Goal: Task Accomplishment & Management: Complete application form

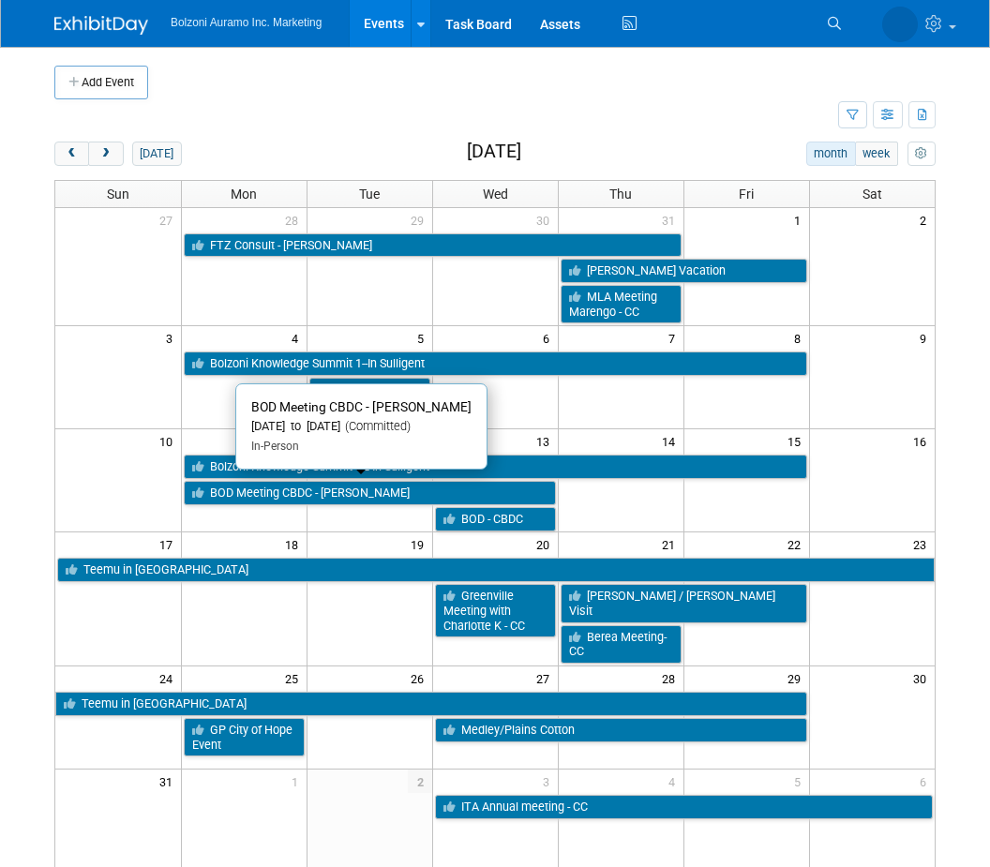
click at [213, 492] on link "BOD Meeting CBDC - [PERSON_NAME]" at bounding box center [370, 493] width 372 height 24
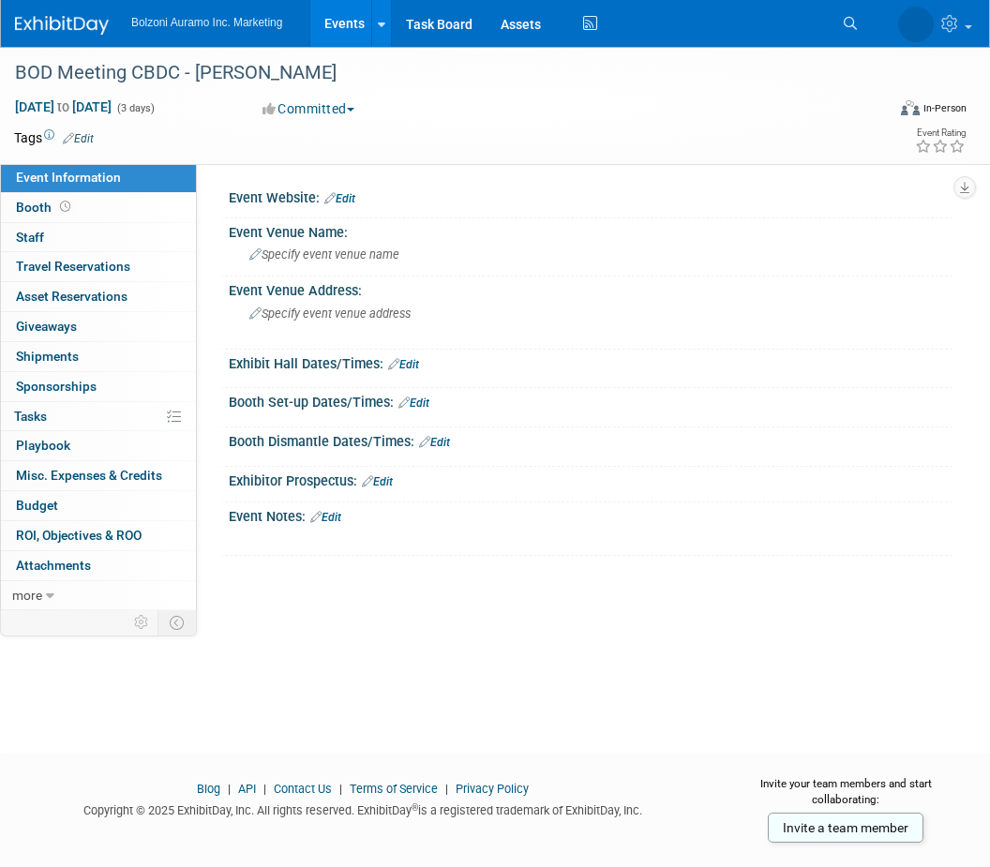
click at [335, 29] on link "Events" at bounding box center [344, 23] width 68 height 47
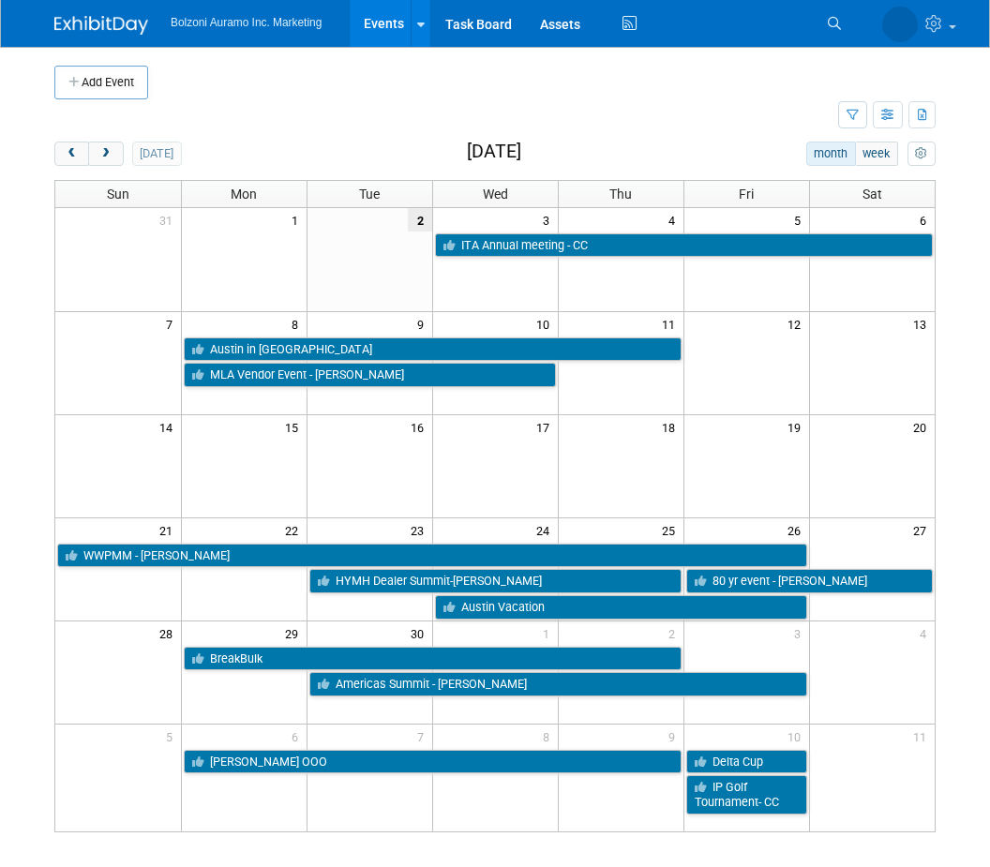
click at [123, 148] on button "next" at bounding box center [105, 154] width 35 height 24
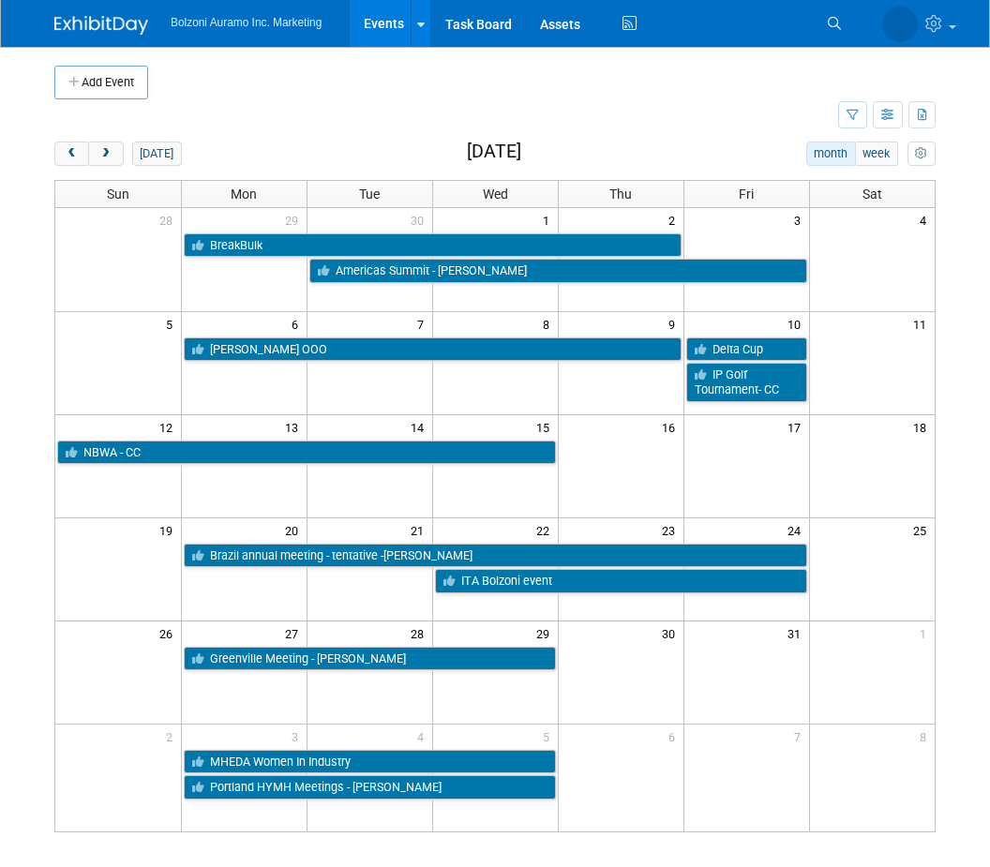
click at [106, 148] on span "next" at bounding box center [105, 154] width 14 height 12
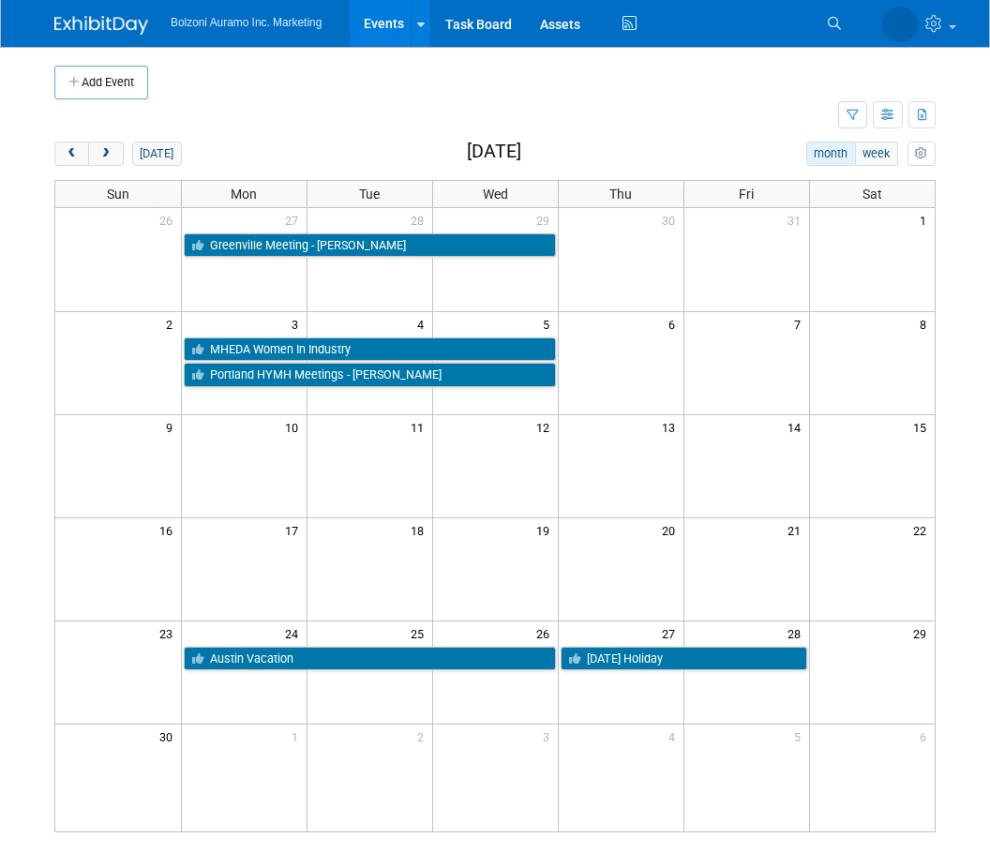
click at [114, 143] on button "next" at bounding box center [105, 154] width 35 height 24
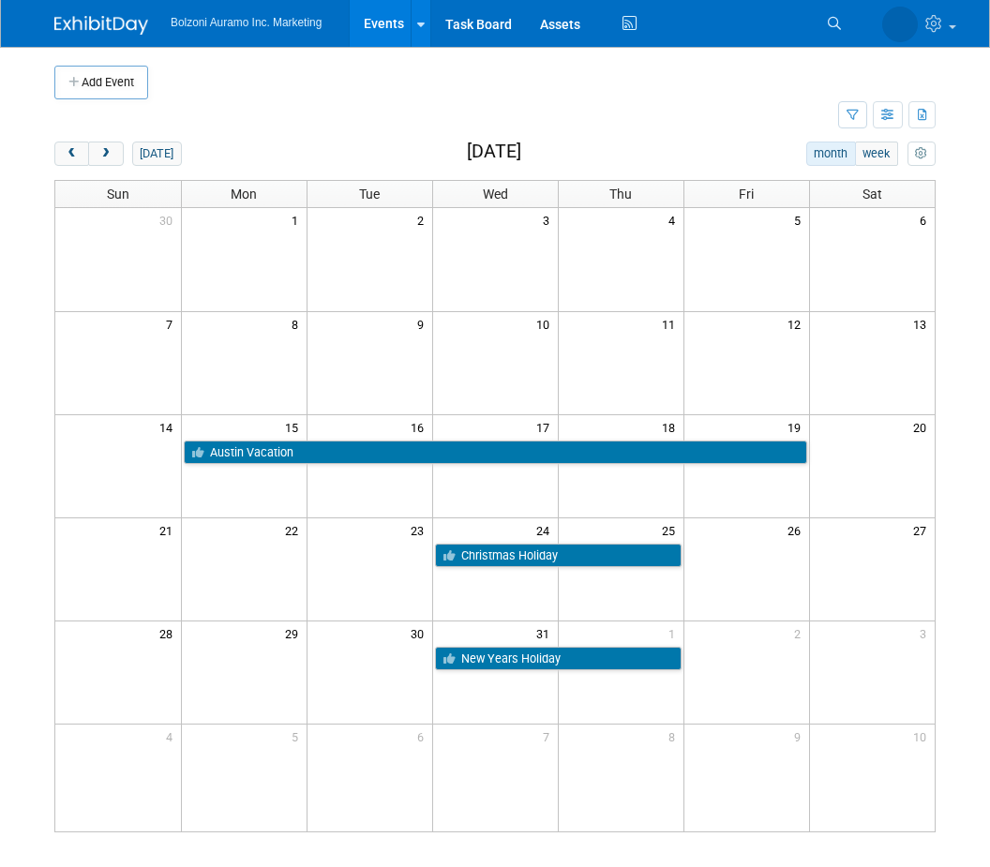
click at [93, 81] on button "Add Event" at bounding box center [101, 83] width 94 height 34
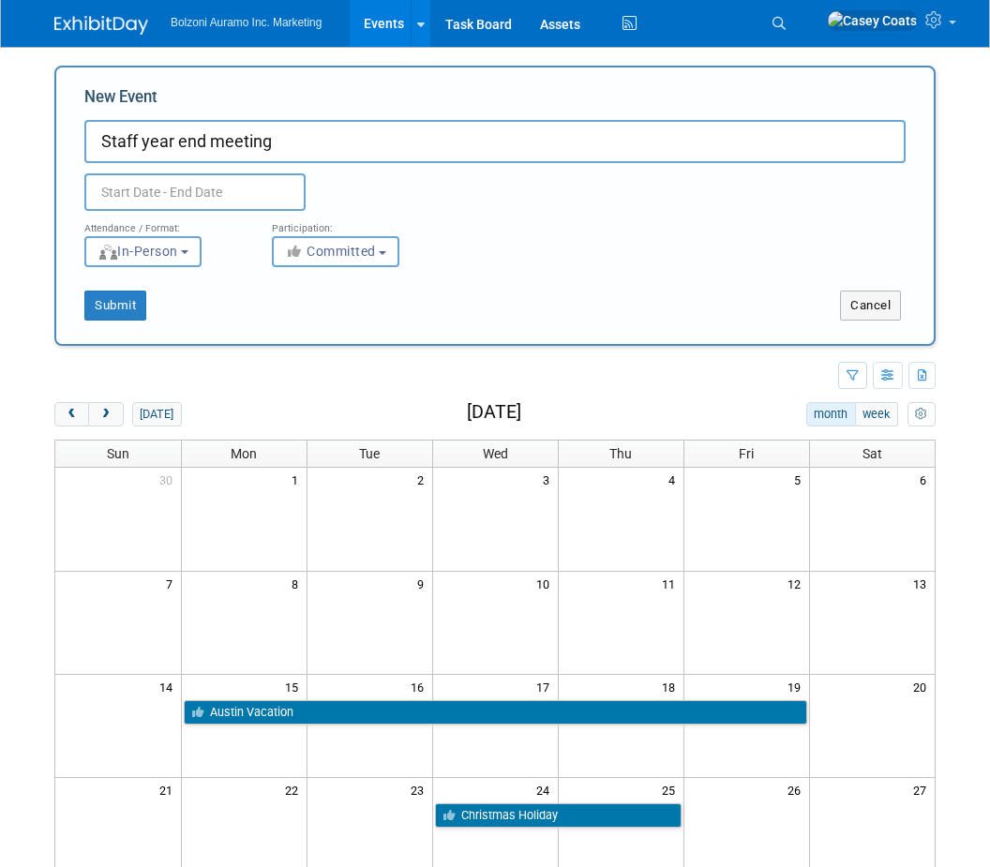
type input "Staff year end meeting"
click at [166, 204] on body "Bolzoni Auramo Inc. Marketing Events Add Event Bulk Upload Events Shareable Eve…" at bounding box center [495, 433] width 990 height 867
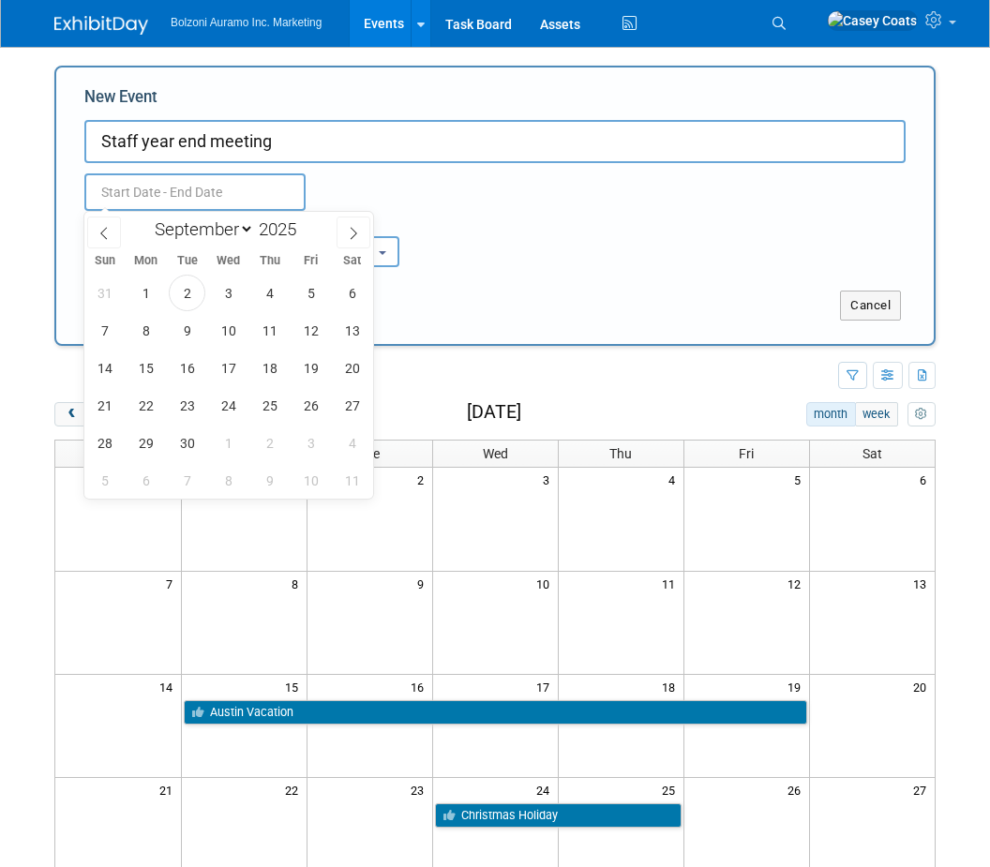
click at [355, 236] on icon at bounding box center [353, 233] width 13 height 13
click at [351, 229] on icon at bounding box center [353, 233] width 13 height 13
click at [366, 233] on span at bounding box center [354, 233] width 34 height 32
select select "11"
click at [303, 338] on span "12" at bounding box center [311, 330] width 37 height 37
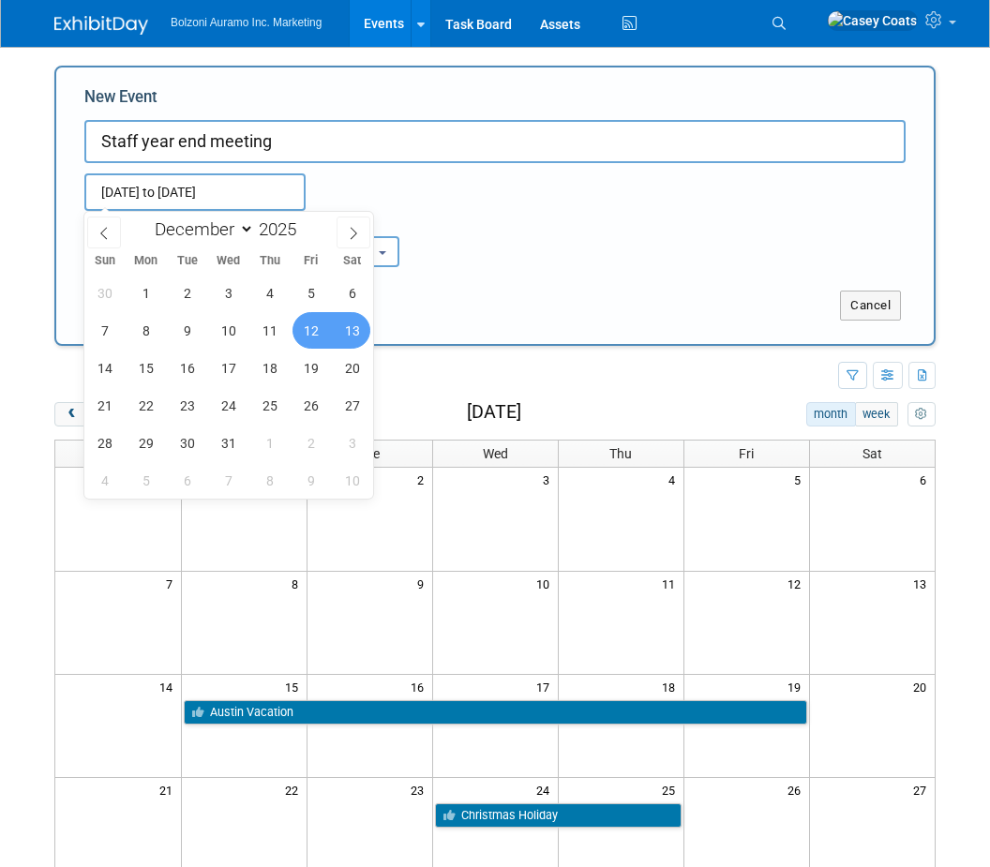
click at [363, 321] on span "13" at bounding box center [352, 330] width 37 height 37
type input "Dec 12, 2025 to Dec 13, 2025"
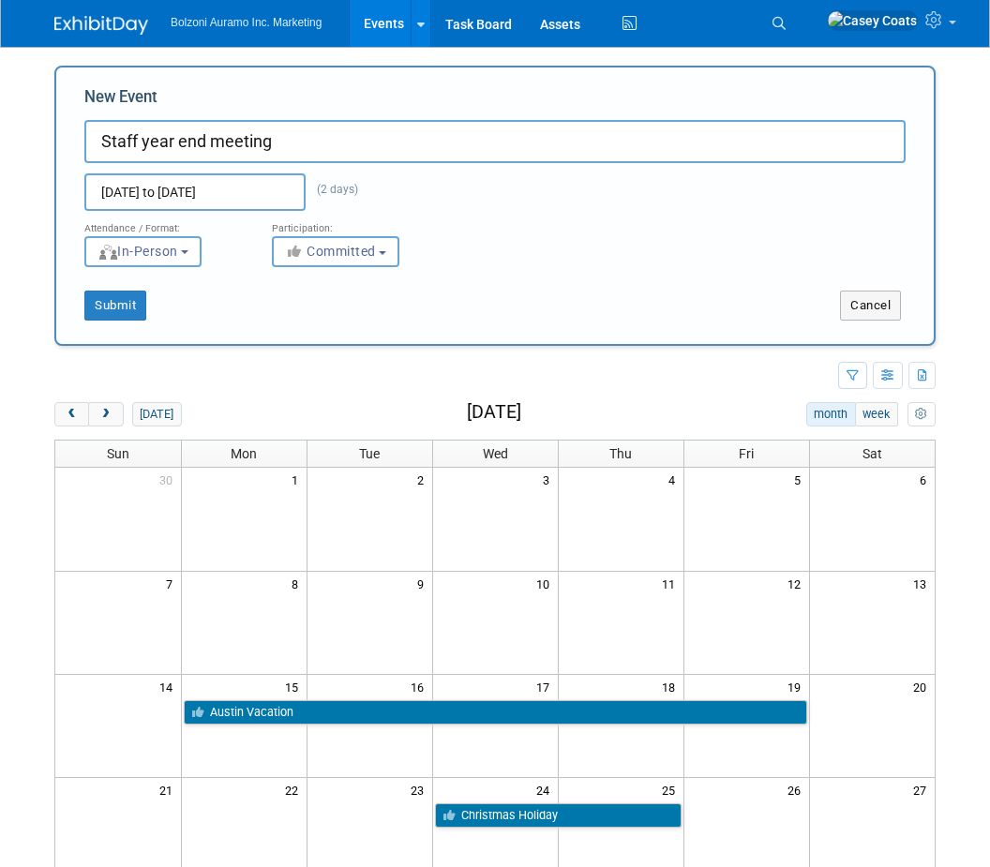
click at [141, 303] on button "Submit" at bounding box center [115, 306] width 62 height 30
type input "Staff year end meeting"
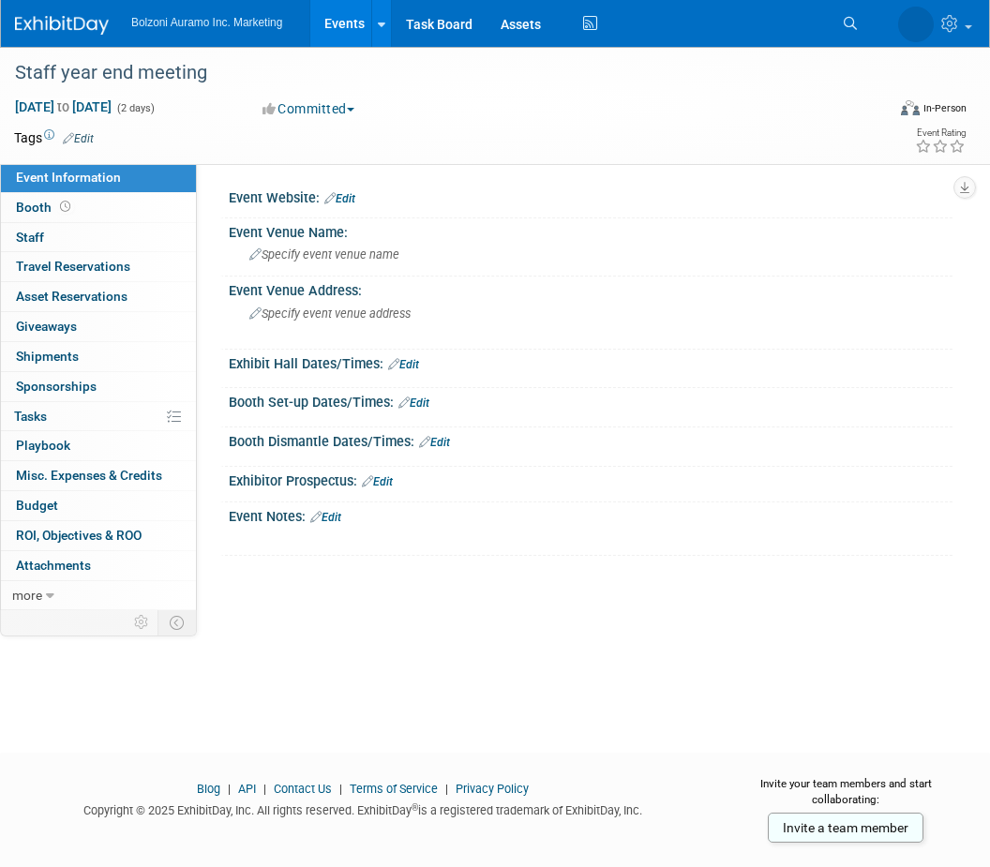
click at [350, 23] on link "Events" at bounding box center [344, 23] width 68 height 47
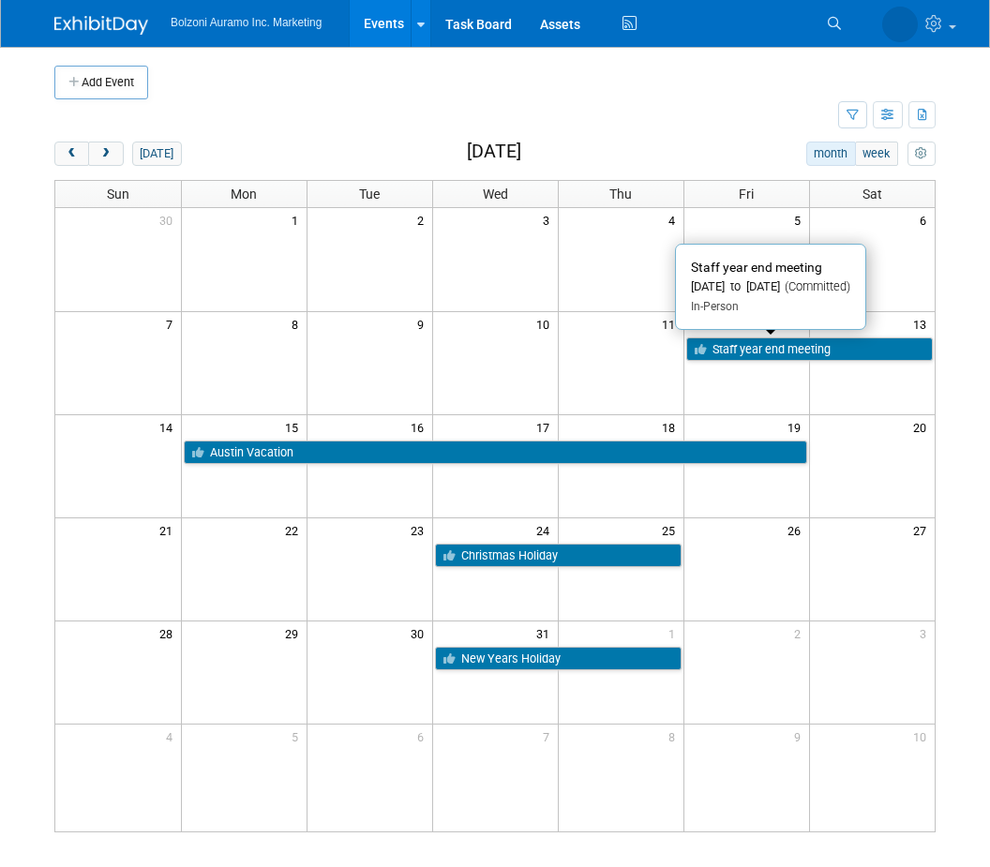
click at [747, 353] on link "Staff year end meeting" at bounding box center [810, 350] width 248 height 24
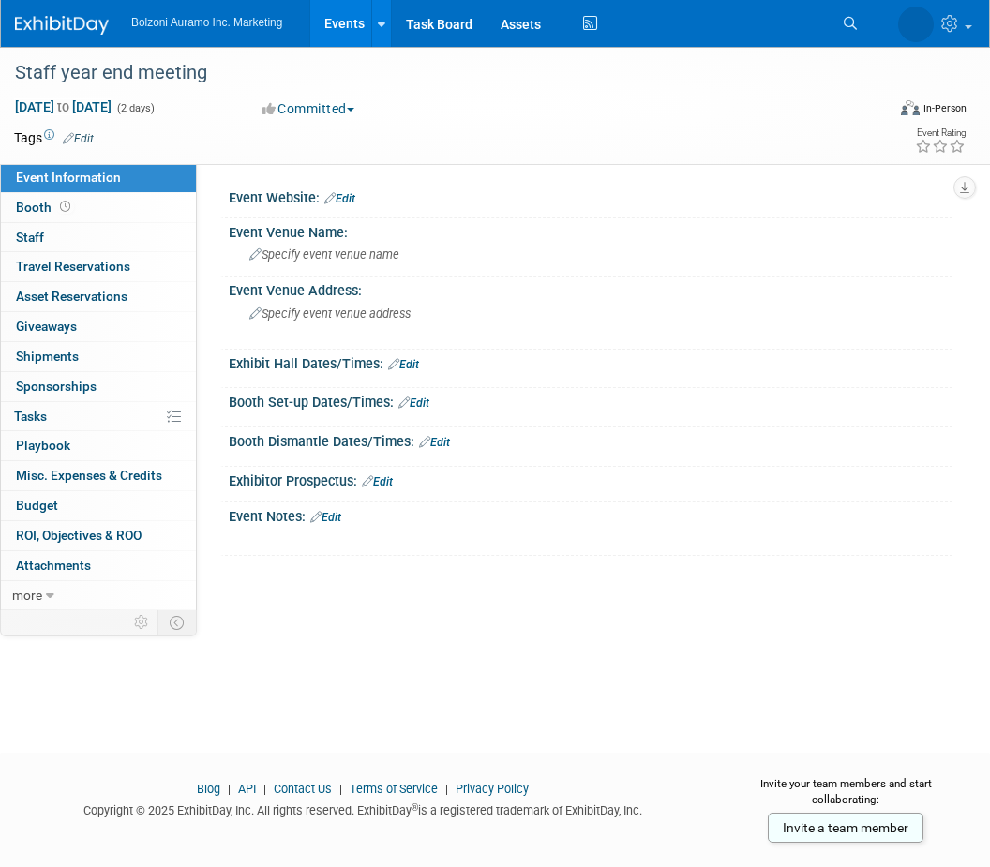
scroll to position [17, 0]
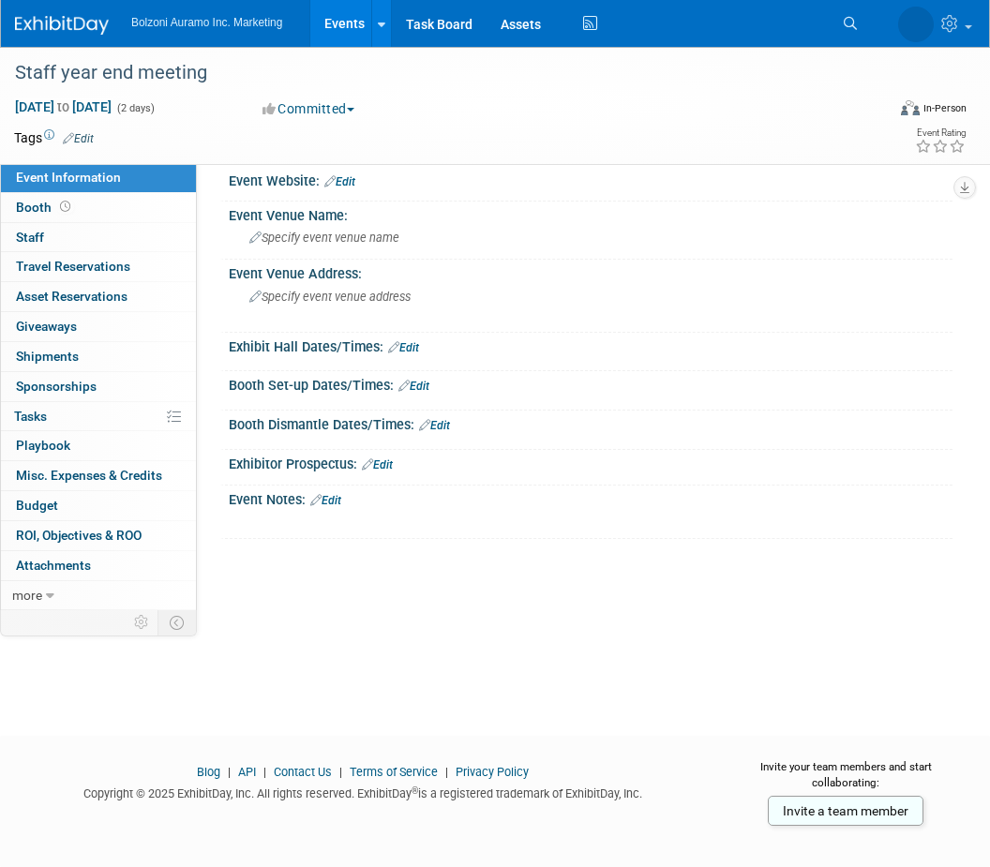
click at [370, 33] on link "Events" at bounding box center [344, 23] width 68 height 47
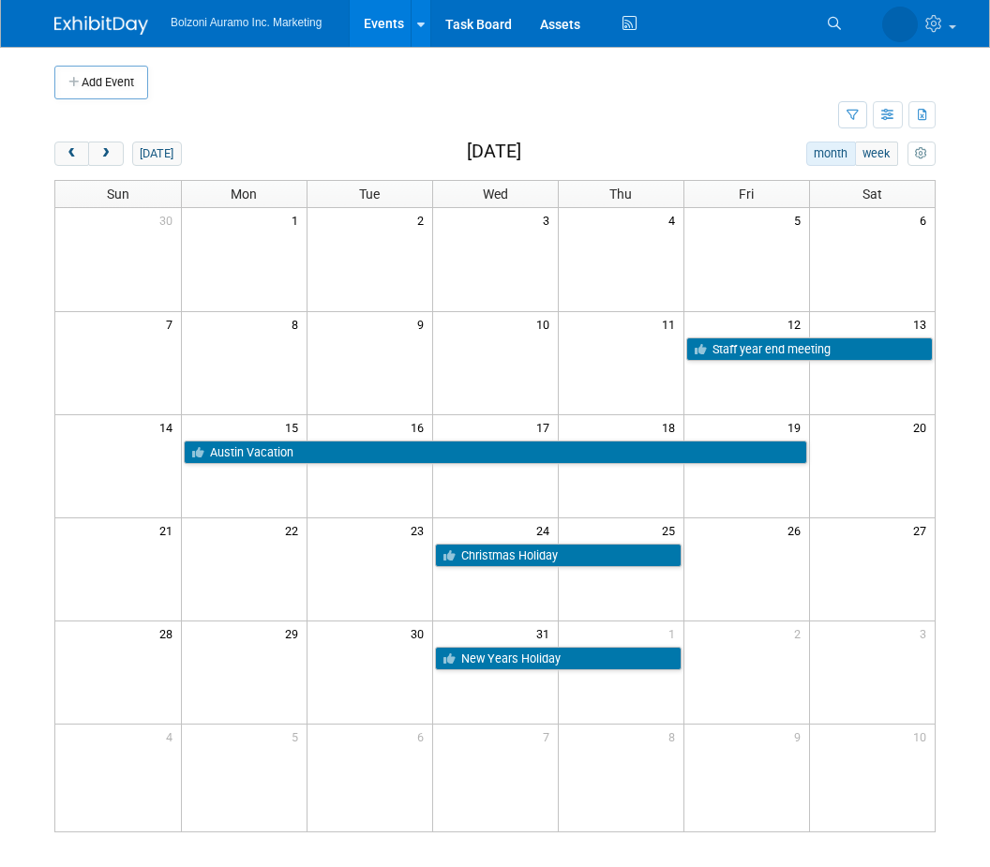
click at [866, 354] on link "Staff year end meeting" at bounding box center [810, 350] width 248 height 24
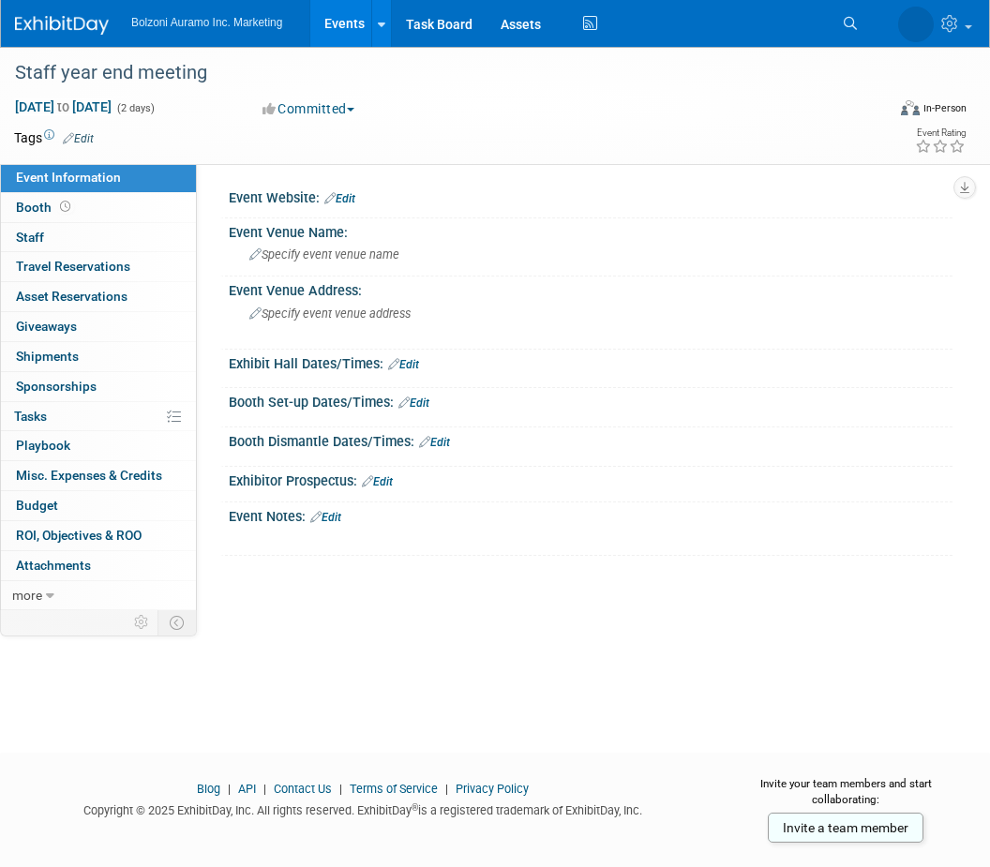
click at [974, 20] on link at bounding box center [934, 23] width 92 height 47
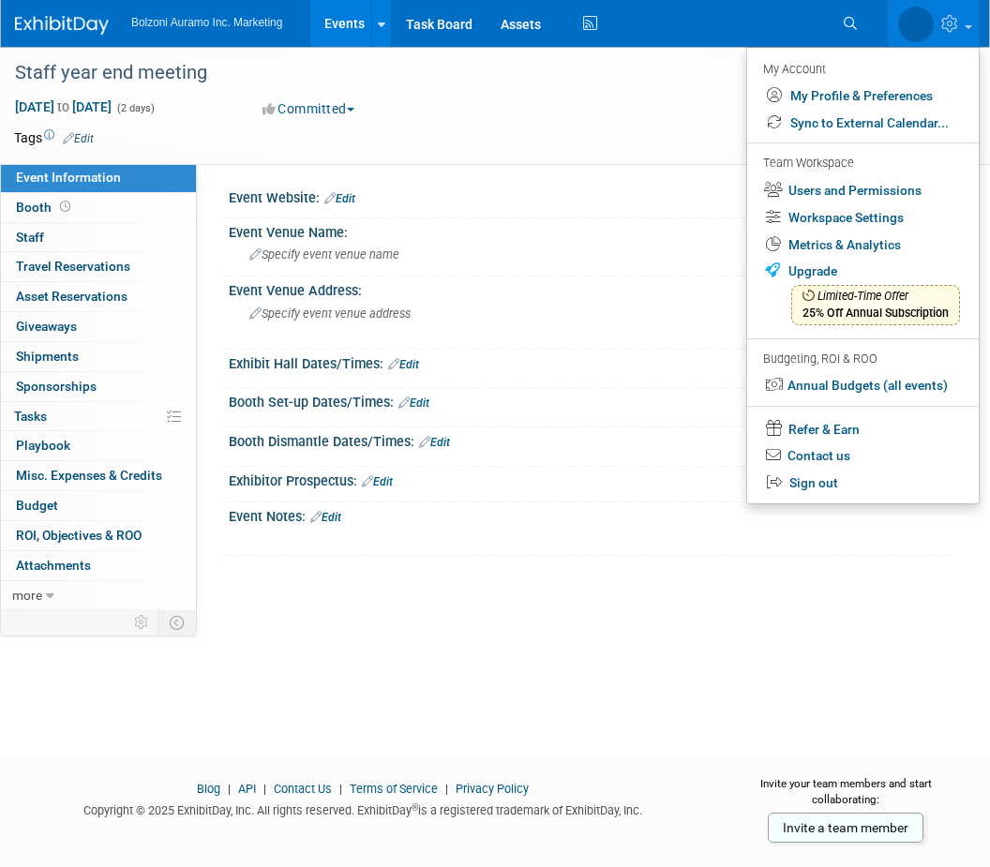
click at [771, 553] on div "Event Website: Edit Event Venue Name: Specify event venue name Event Venue Addr…" at bounding box center [575, 381] width 756 height 436
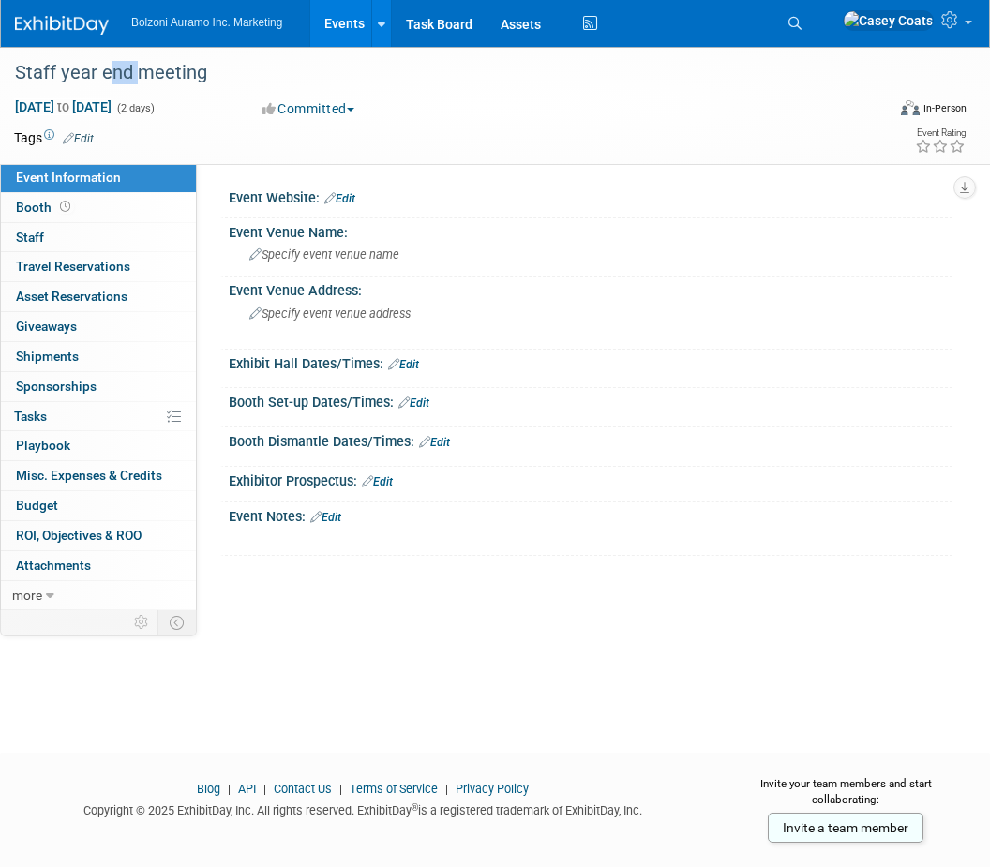
click at [127, 79] on div "Staff year end meeting" at bounding box center [440, 73] width 864 height 34
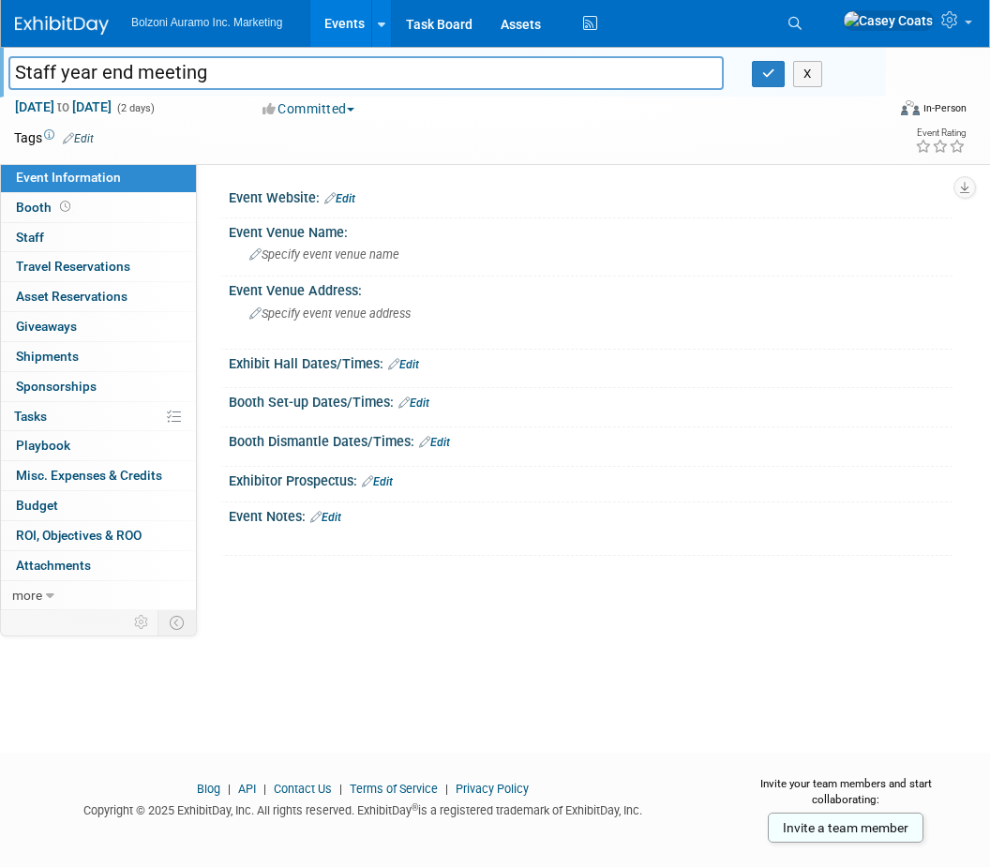
click at [134, 81] on input "Staff year end meeting" at bounding box center [365, 72] width 715 height 33
type input "Staff year end meeting_ [PERSON_NAME]"
click at [775, 78] on button "button" at bounding box center [769, 74] width 34 height 26
